Goal: Task Accomplishment & Management: Manage account settings

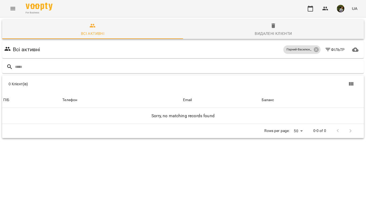
click at [13, 9] on icon "Menu" at bounding box center [12, 8] width 5 height 3
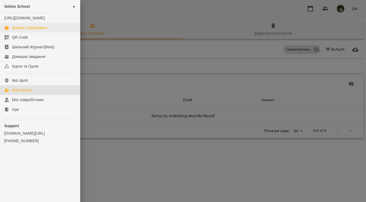
click at [28, 30] on div "Журнал відвідувань" at bounding box center [30, 27] width 36 height 5
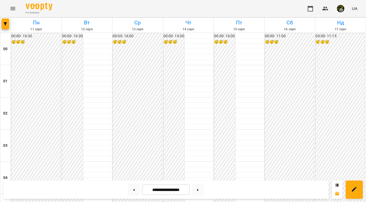
scroll to position [267, 0]
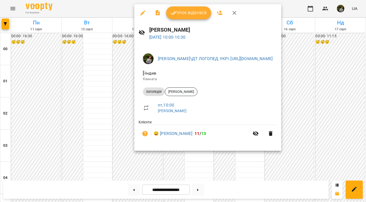
click at [201, 14] on span "Урок відбувся" at bounding box center [189, 13] width 36 height 6
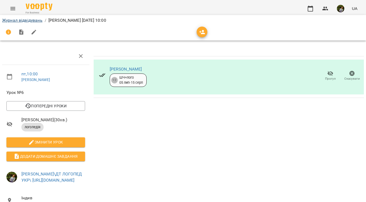
click at [25, 20] on link "Журнал відвідувань" at bounding box center [22, 20] width 40 height 5
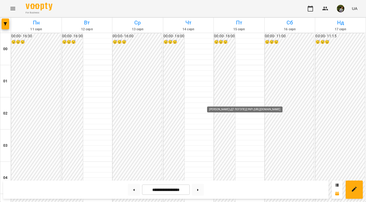
scroll to position [568, 0]
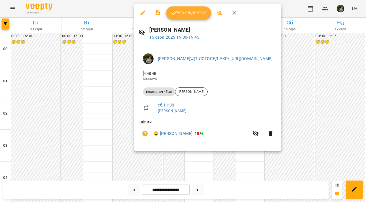
click at [193, 161] on div at bounding box center [183, 101] width 366 height 202
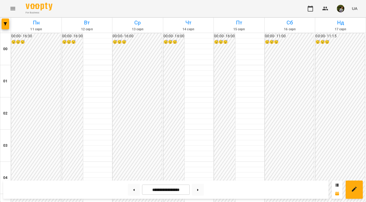
scroll to position [484, 0]
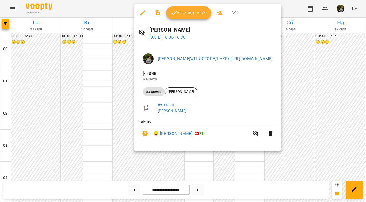
click at [191, 156] on div at bounding box center [183, 101] width 366 height 202
